Goal: Use online tool/utility: Use online tool/utility

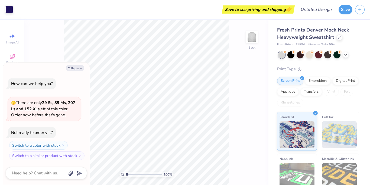
click at [44, 53] on div "100 % Back" at bounding box center [146, 102] width 244 height 165
click at [71, 69] on button "Collapse" at bounding box center [75, 68] width 18 height 6
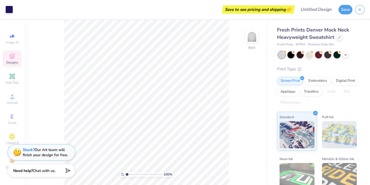
click at [11, 62] on span "Designs" at bounding box center [12, 62] width 12 height 4
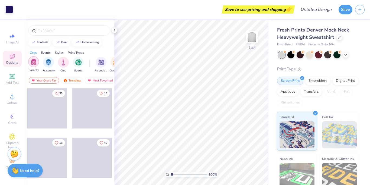
click at [34, 61] on img "filter for Sorority" at bounding box center [34, 62] width 6 height 6
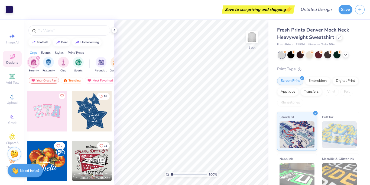
scroll to position [97, 0]
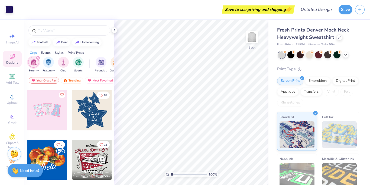
click at [54, 113] on div at bounding box center [47, 110] width 40 height 40
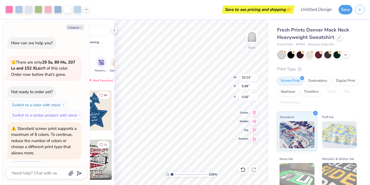
scroll to position [13, 0]
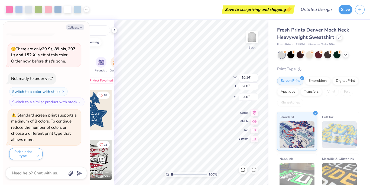
type textarea "x"
type input "6.93"
type textarea "x"
type input "3.00"
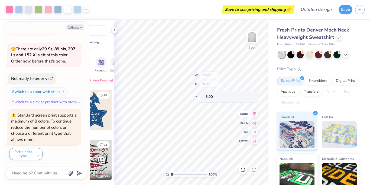
scroll to position [67, 0]
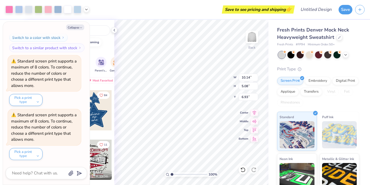
type textarea "x"
type input "2.43"
click at [75, 27] on button "Collapse" at bounding box center [75, 27] width 18 height 6
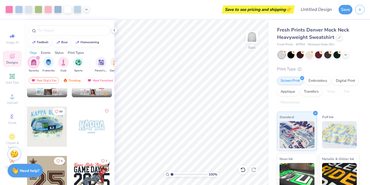
scroll to position [626, 0]
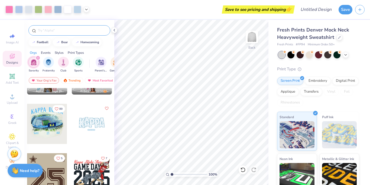
click at [68, 30] on input "text" at bounding box center [71, 30] width 69 height 5
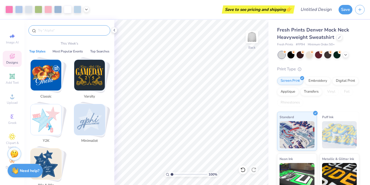
click at [44, 120] on img "Stack Card Button Y2K" at bounding box center [46, 119] width 31 height 31
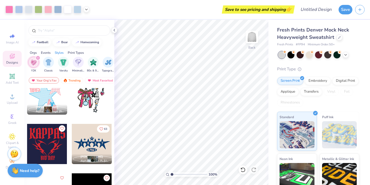
scroll to position [0, 0]
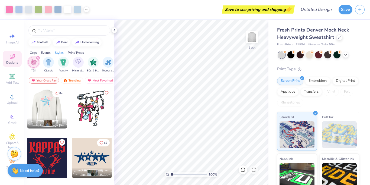
click at [48, 108] on div at bounding box center [47, 108] width 40 height 40
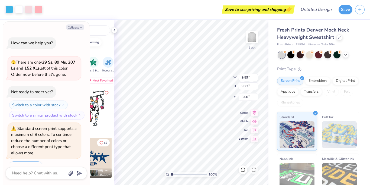
scroll to position [121, 0]
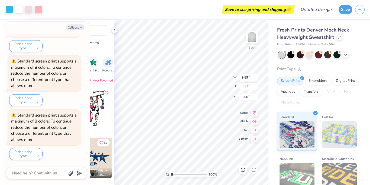
type textarea "x"
type input "7.50"
click at [77, 29] on button "Collapse" at bounding box center [75, 27] width 18 height 6
type textarea "x"
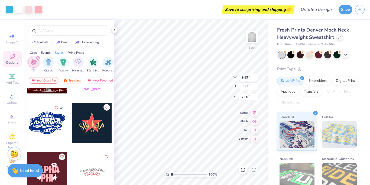
scroll to position [956, 0]
